Goal: Register for event/course

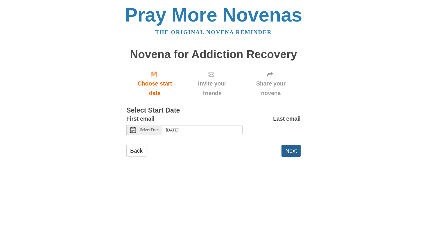
click at [289, 151] on button "Next" at bounding box center [291, 151] width 19 height 12
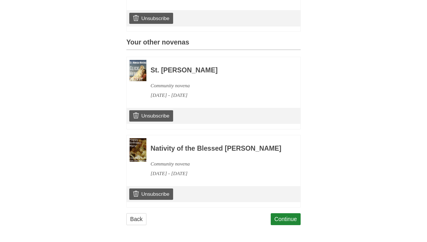
scroll to position [229, 0]
click at [288, 216] on link "Continue" at bounding box center [286, 219] width 30 height 12
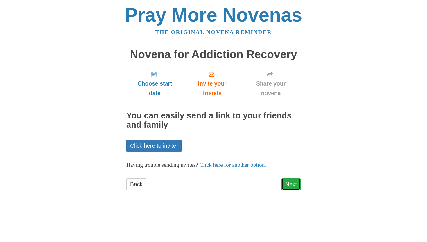
click at [289, 185] on link "Next" at bounding box center [291, 184] width 19 height 12
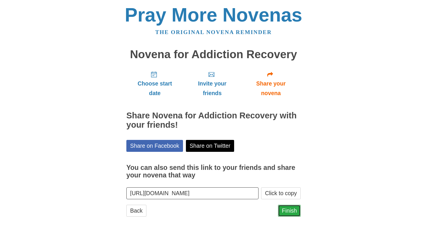
click at [290, 210] on link "Finish" at bounding box center [289, 211] width 23 height 12
